Goal: Information Seeking & Learning: Learn about a topic

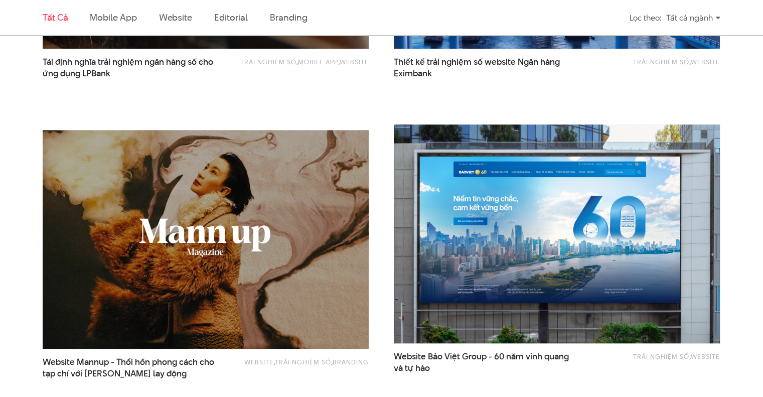
scroll to position [1004, 0]
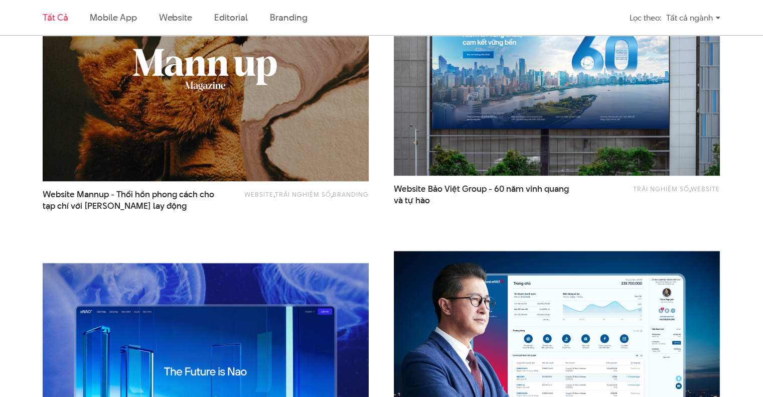
drag, startPoint x: 279, startPoint y: 100, endPoint x: 287, endPoint y: 99, distance: 8.2
click at [279, 100] on img at bounding box center [206, 71] width 359 height 240
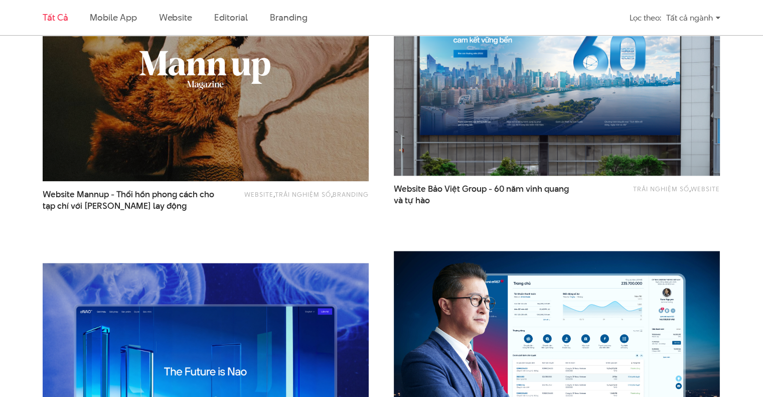
click at [530, 96] on img at bounding box center [557, 66] width 359 height 240
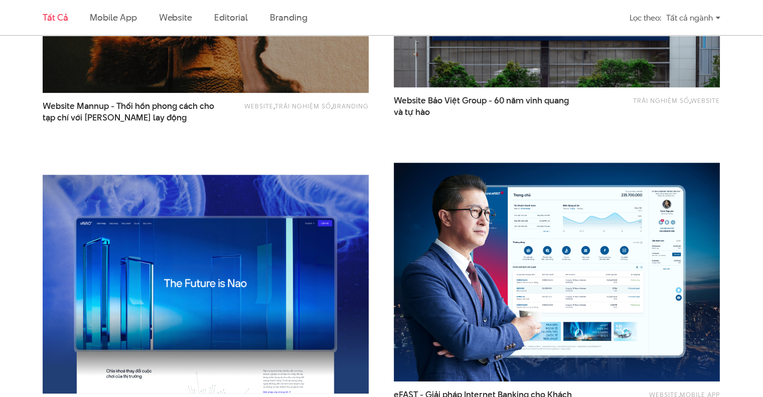
scroll to position [1171, 0]
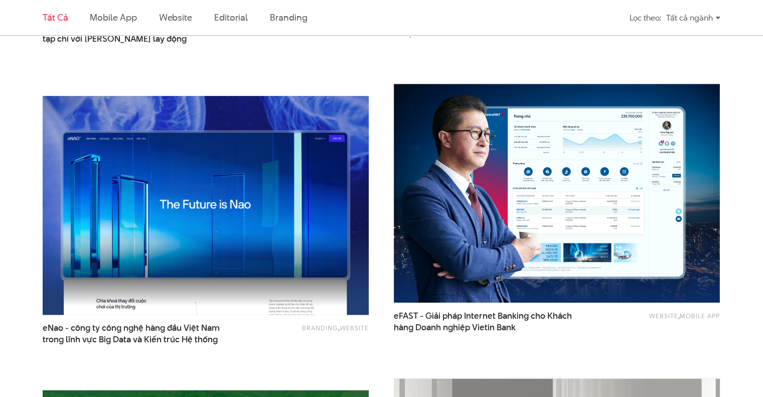
click at [276, 250] on img at bounding box center [206, 205] width 359 height 240
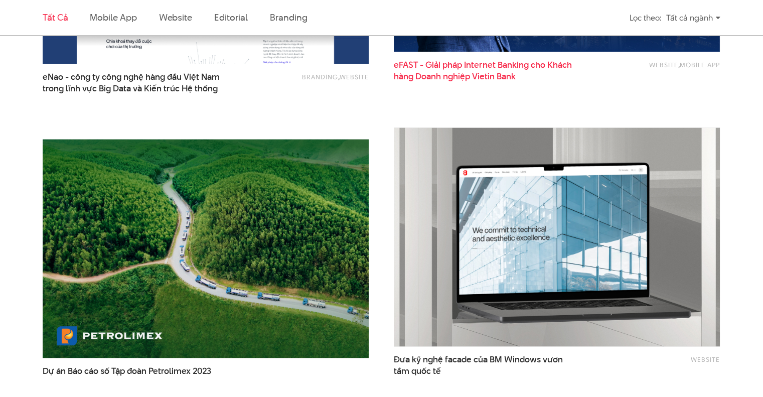
scroll to position [1506, 0]
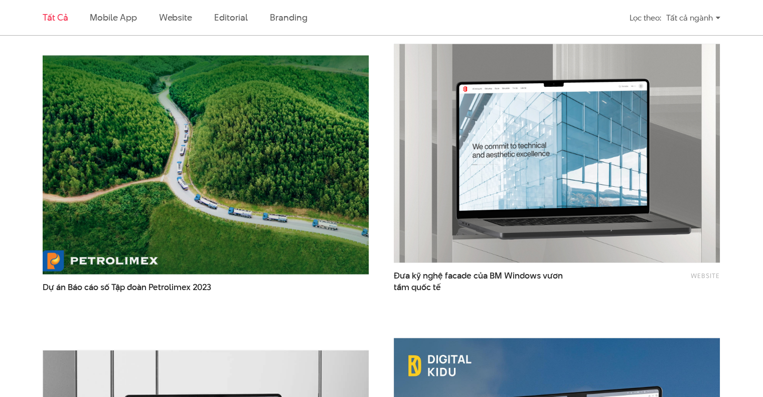
click at [212, 213] on img at bounding box center [206, 164] width 359 height 240
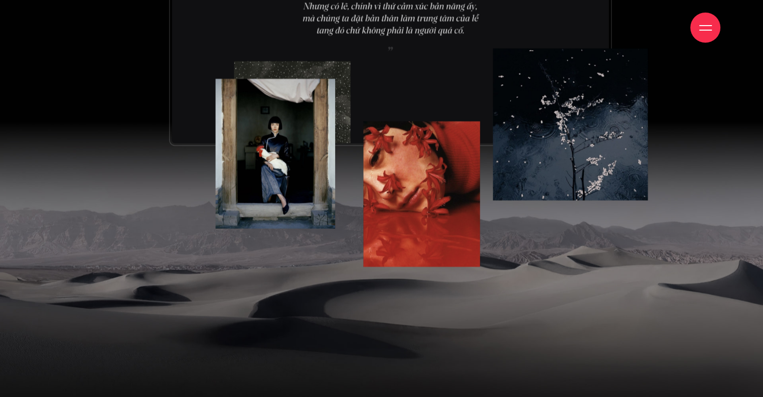
scroll to position [6285, 0]
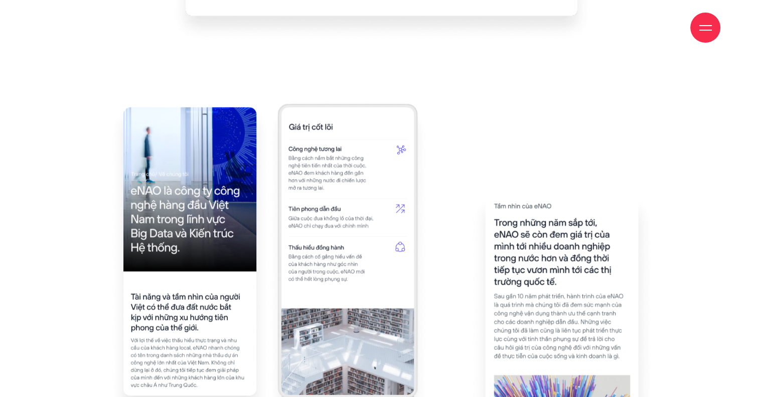
scroll to position [2750, 0]
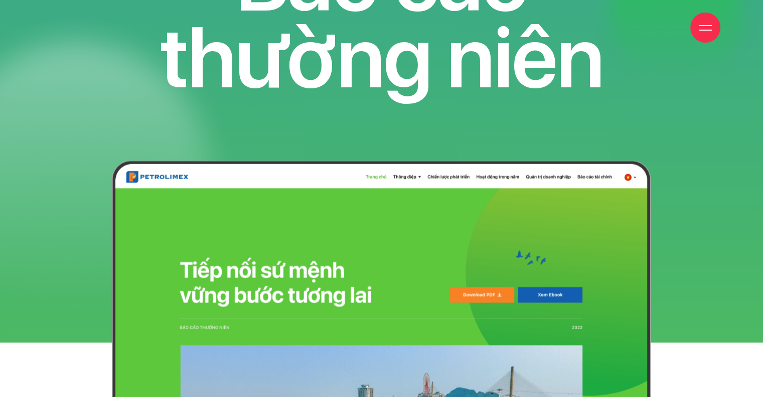
scroll to position [1605, 0]
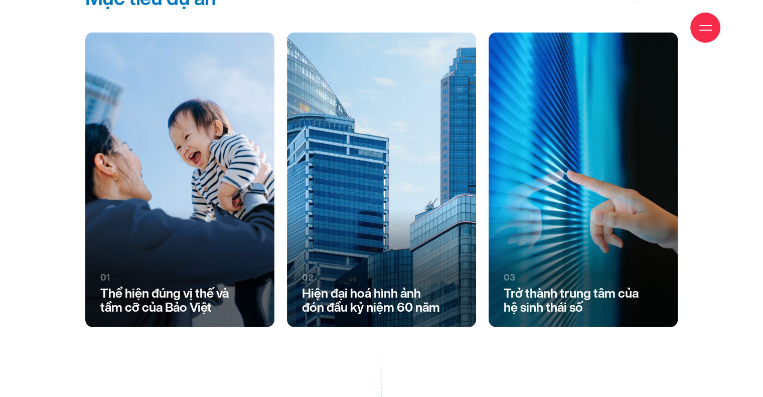
scroll to position [1758, 0]
